Goal: Information Seeking & Learning: Learn about a topic

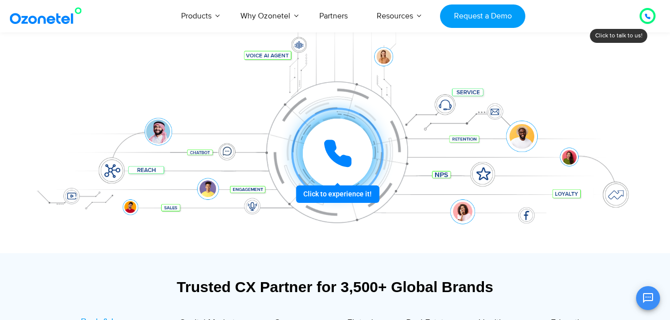
scroll to position [150, 0]
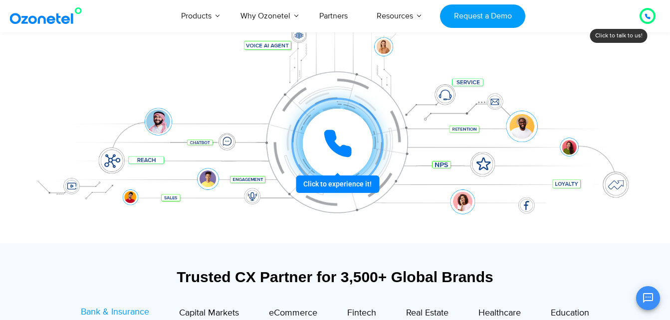
click at [344, 185] on div at bounding box center [337, 144] width 92 height 92
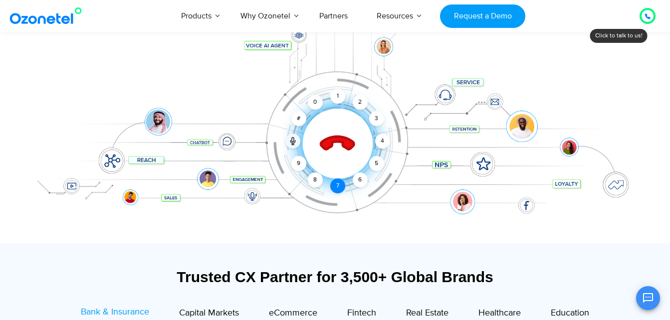
click at [334, 186] on div "7" at bounding box center [337, 186] width 15 height 15
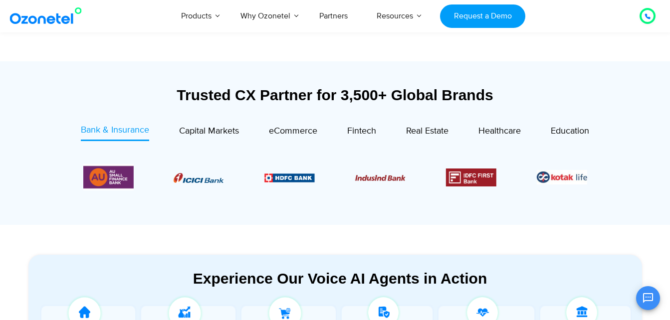
scroll to position [349, 0]
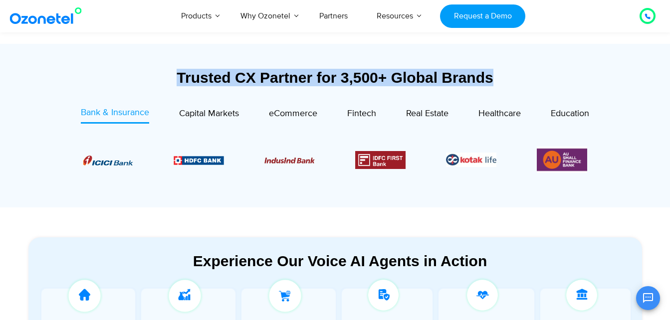
drag, startPoint x: 180, startPoint y: 77, endPoint x: 495, endPoint y: 86, distance: 315.4
click at [495, 86] on div "Trusted CX Partner for 3,500+ Global Brands" at bounding box center [335, 77] width 614 height 17
click at [189, 122] on link "Capital Markets" at bounding box center [209, 114] width 60 height 17
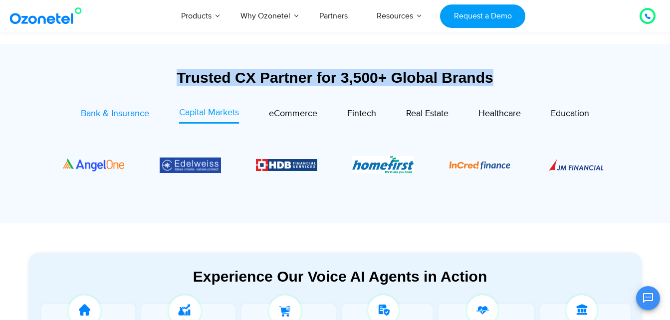
click at [127, 113] on span "Bank & Insurance" at bounding box center [115, 113] width 68 height 11
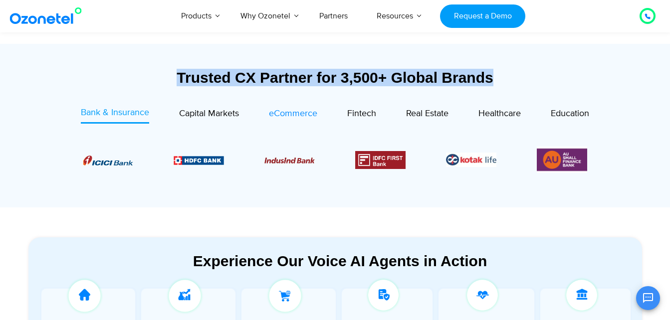
click at [290, 113] on span "eCommerce" at bounding box center [293, 113] width 48 height 11
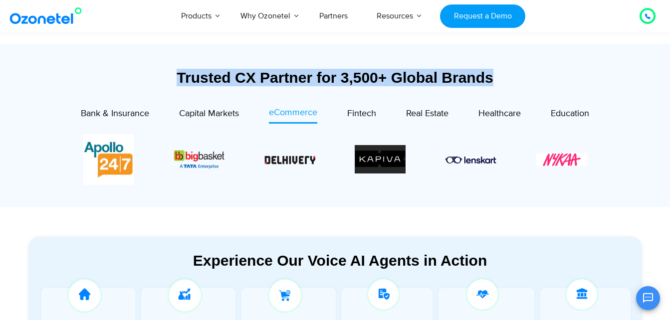
click at [385, 110] on div "Real Estate" at bounding box center [412, 114] width 72 height 17
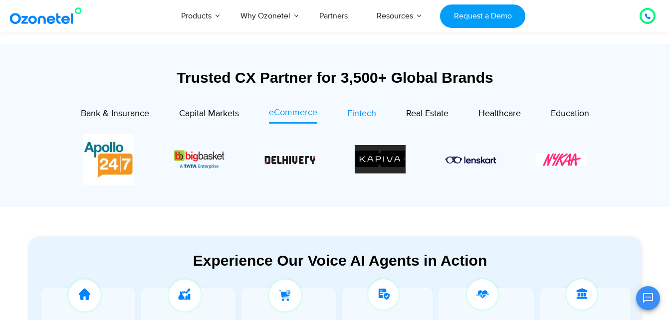
click at [363, 114] on span "Fintech" at bounding box center [361, 113] width 29 height 11
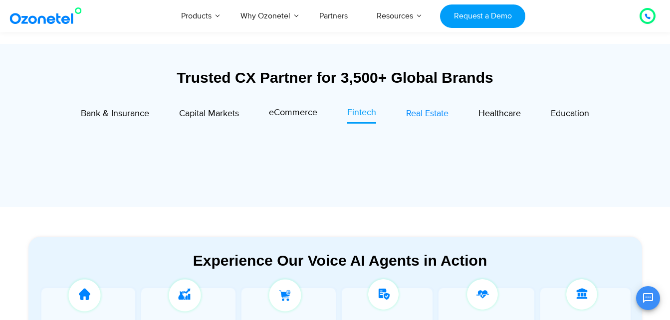
click at [408, 114] on span "Real Estate" at bounding box center [427, 113] width 42 height 11
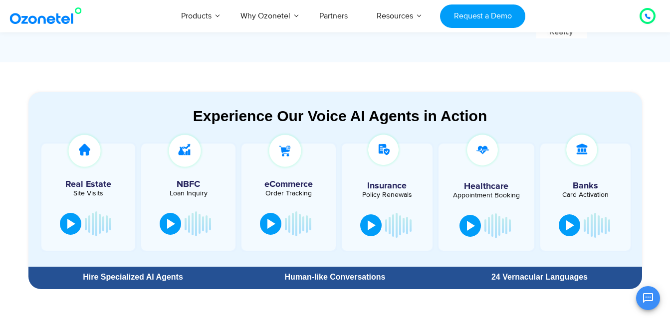
scroll to position [499, 0]
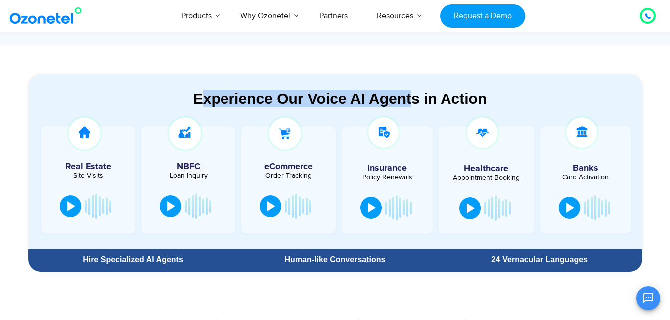
drag, startPoint x: 201, startPoint y: 98, endPoint x: 414, endPoint y: 96, distance: 213.0
click at [415, 96] on div "Experience Our Voice AI Agents in Action" at bounding box center [340, 98] width 604 height 17
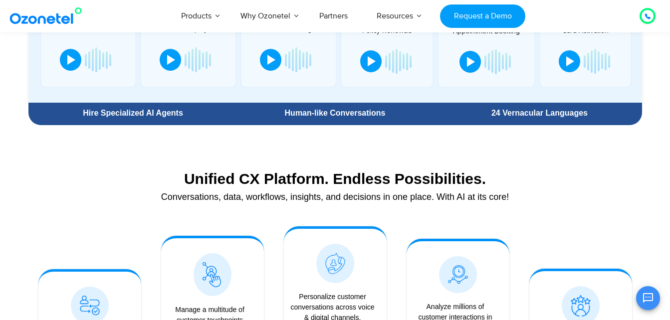
scroll to position [698, 0]
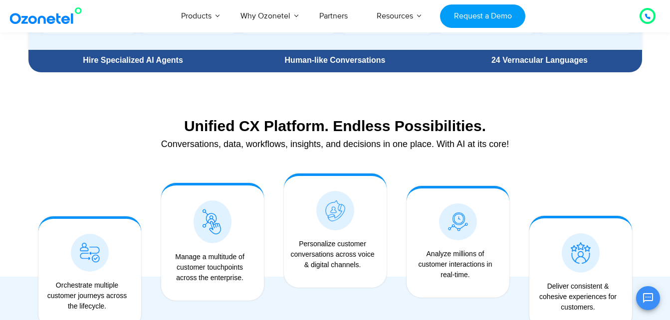
drag, startPoint x: 191, startPoint y: 122, endPoint x: 185, endPoint y: 126, distance: 7.6
click at [192, 122] on div "Unified CX Platform. Endless Possibilities." at bounding box center [335, 125] width 604 height 17
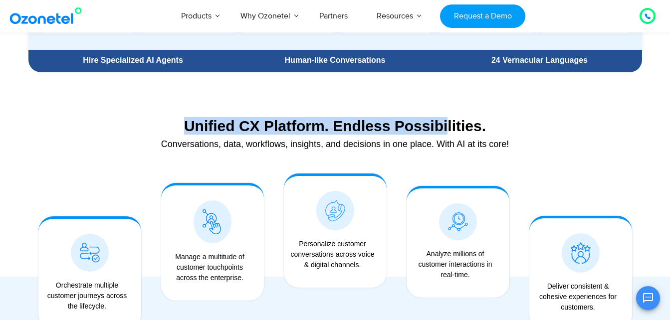
drag, startPoint x: 187, startPoint y: 132, endPoint x: 448, endPoint y: 136, distance: 261.4
click at [448, 136] on div "Unified CX Platform. Endless Possibilities. Conversations, data, workflows, ins…" at bounding box center [335, 135] width 614 height 46
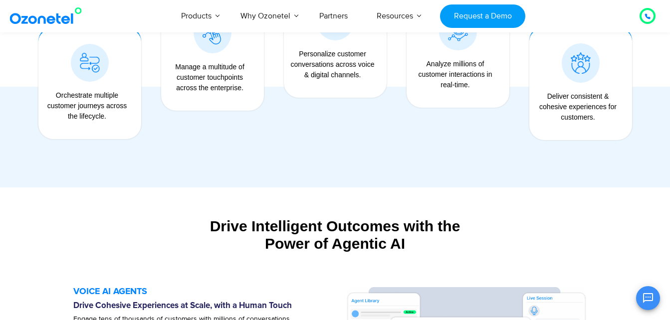
scroll to position [1048, 0]
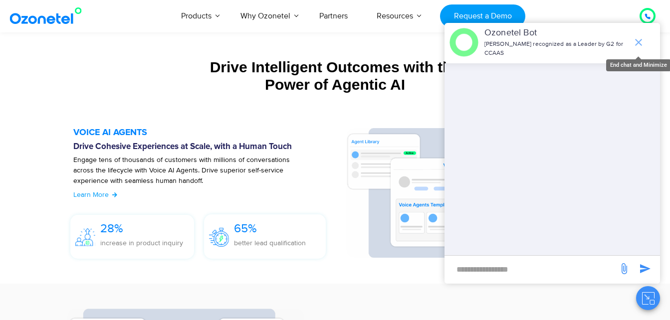
click at [634, 44] on icon "end chat or minimize" at bounding box center [638, 42] width 12 height 12
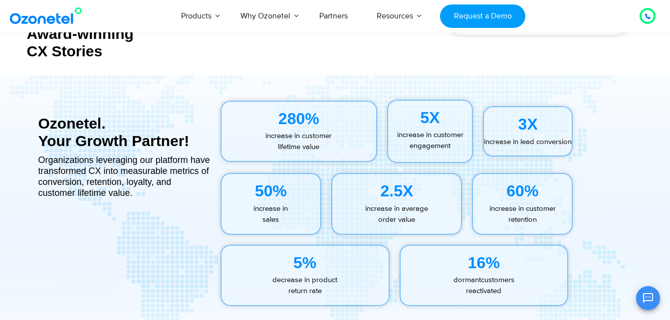
scroll to position [4439, 0]
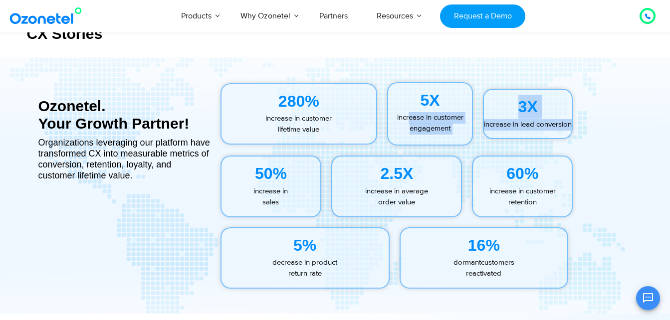
drag, startPoint x: 407, startPoint y: 118, endPoint x: 554, endPoint y: 125, distance: 146.8
click at [554, 125] on div "280% increase in customer lifetime value 5X increase in customer engagement 3X …" at bounding box center [428, 113] width 426 height 73
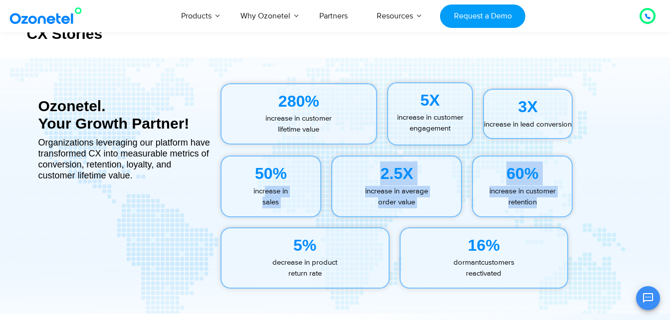
drag, startPoint x: 263, startPoint y: 193, endPoint x: 543, endPoint y: 201, distance: 280.0
click at [543, 201] on div "50% increase in sales 2.5X increase in average order value 60% increase in cust…" at bounding box center [428, 187] width 426 height 72
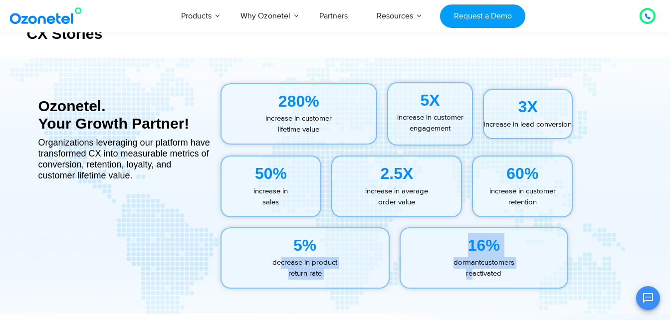
drag, startPoint x: 279, startPoint y: 266, endPoint x: 473, endPoint y: 270, distance: 194.6
click at [473, 270] on div "5% decrease in product return rate 16% dormant customers   reactivated" at bounding box center [428, 257] width 426 height 71
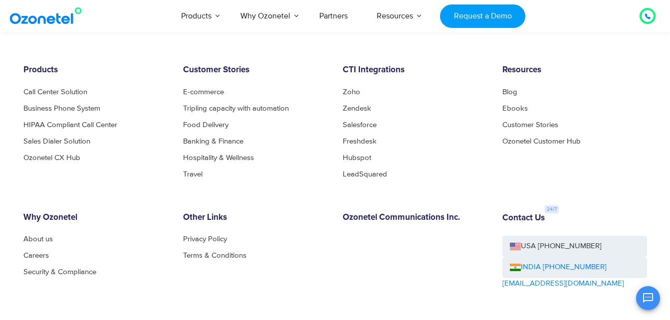
scroll to position [5487, 0]
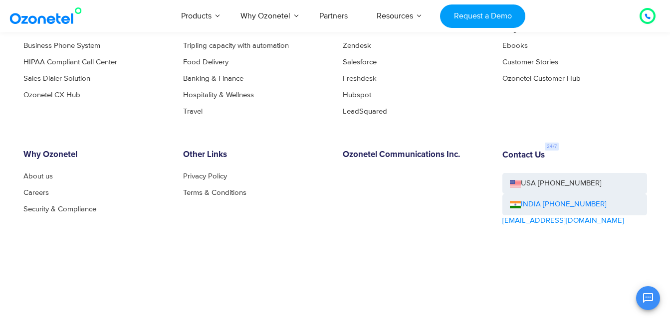
click at [56, 175] on li "About us" at bounding box center [95, 176] width 145 height 7
click at [39, 176] on link "About us" at bounding box center [40, 176] width 35 height 7
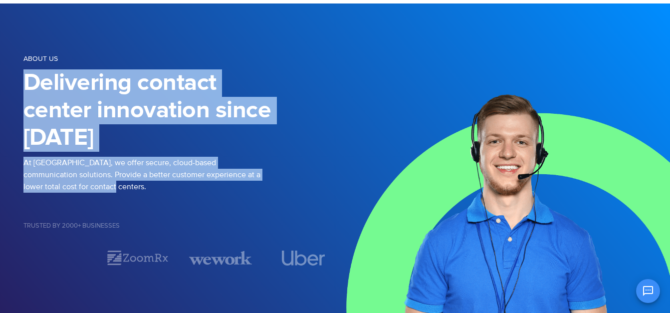
drag, startPoint x: 31, startPoint y: 86, endPoint x: 196, endPoint y: 185, distance: 192.0
click at [196, 186] on div "About us Delivering contact center innovation since 2007 At Ozonetel, we offer …" at bounding box center [179, 159] width 312 height 214
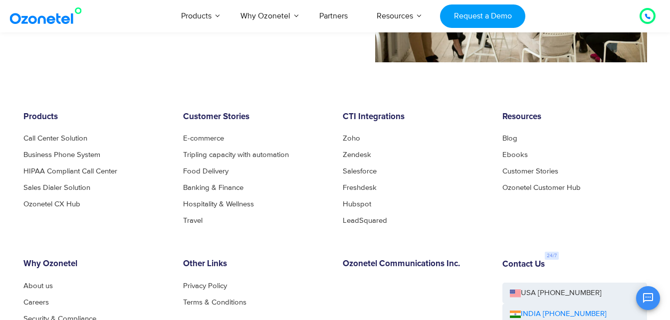
scroll to position [864, 0]
